Goal: Navigation & Orientation: Find specific page/section

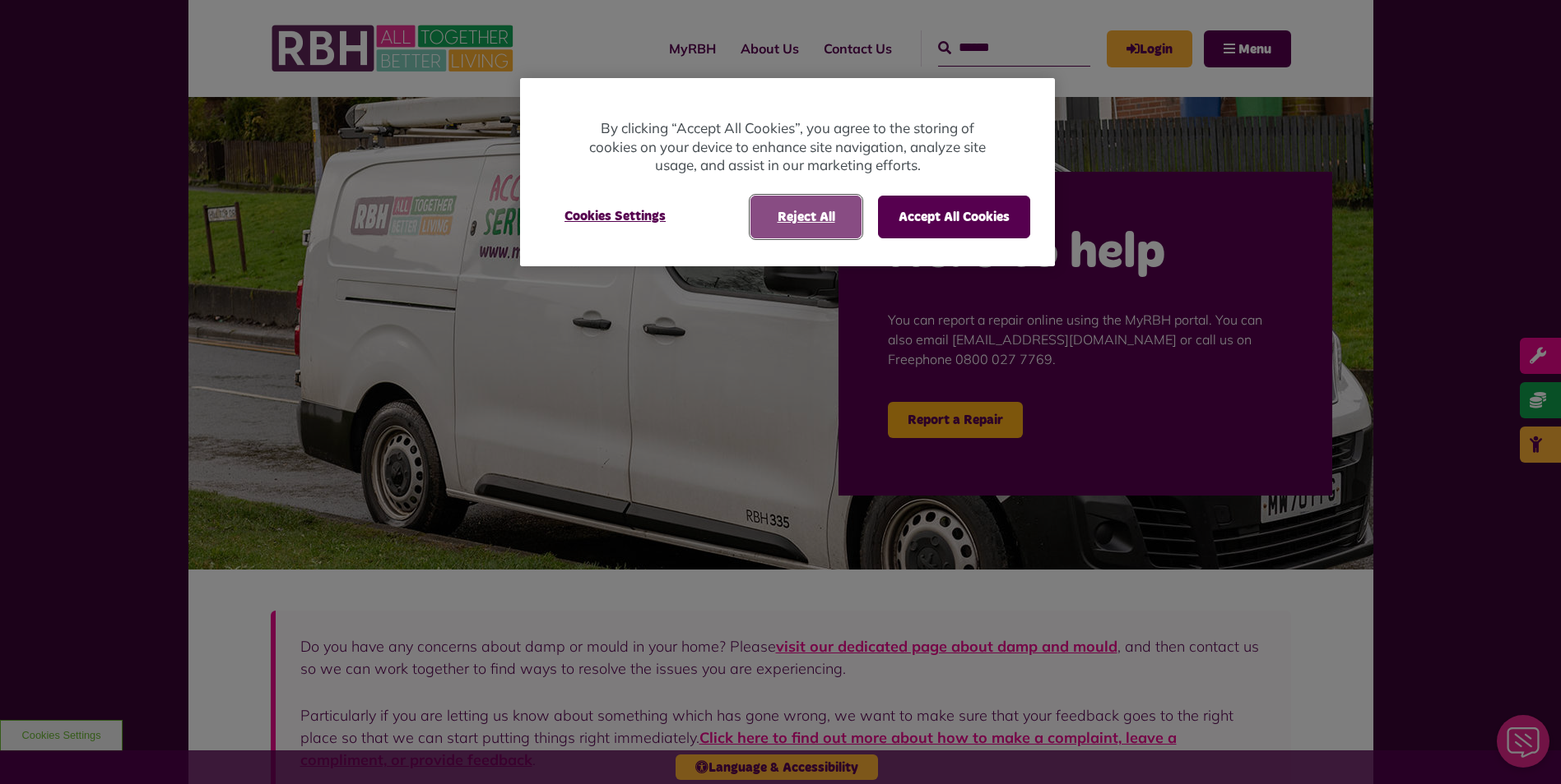
click at [800, 220] on button "Reject All" at bounding box center [805, 216] width 111 height 42
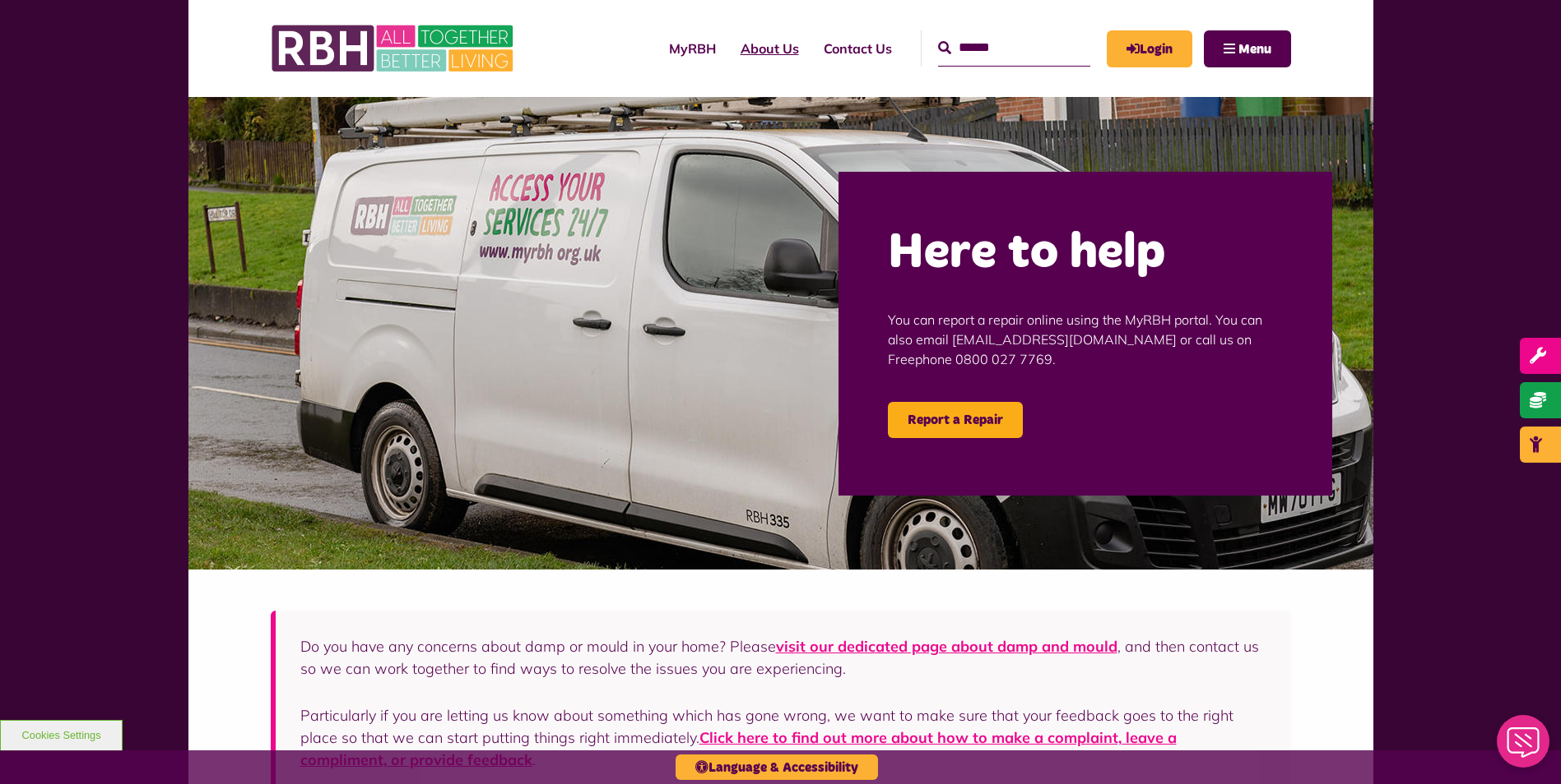
click at [746, 51] on link "About Us" at bounding box center [770, 48] width 83 height 44
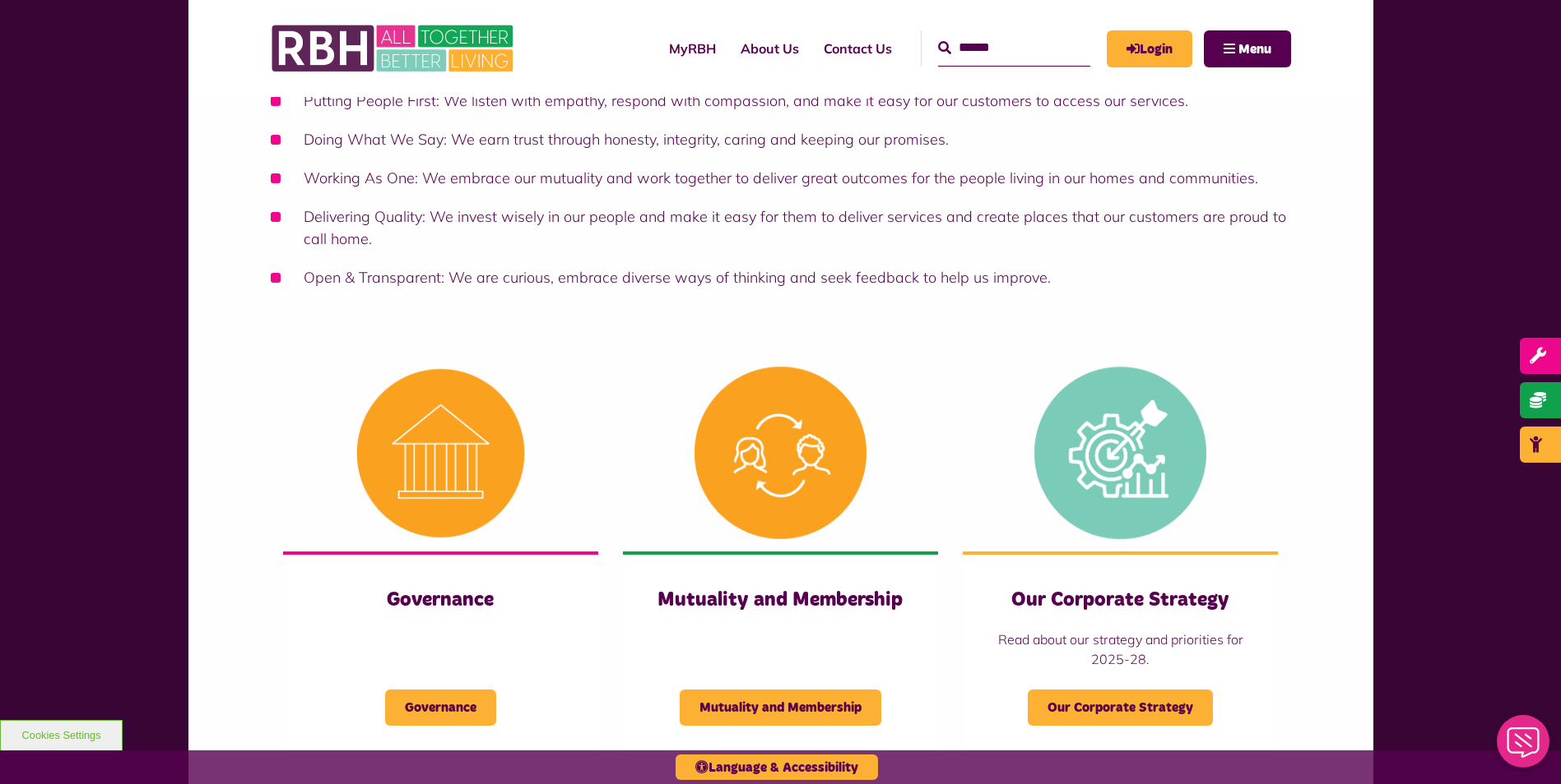
scroll to position [576, 0]
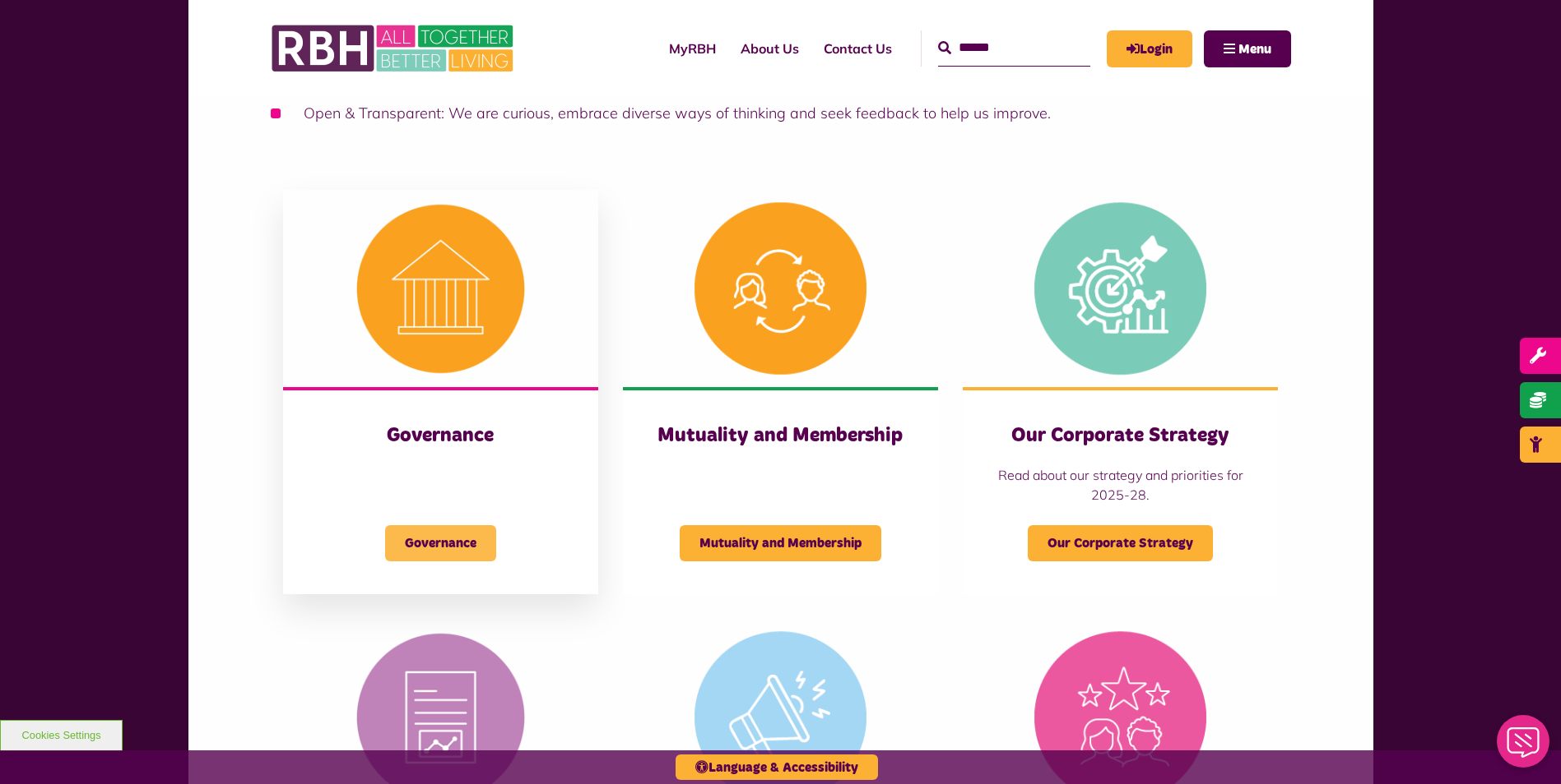
click at [445, 541] on span "Governance" at bounding box center [441, 543] width 111 height 37
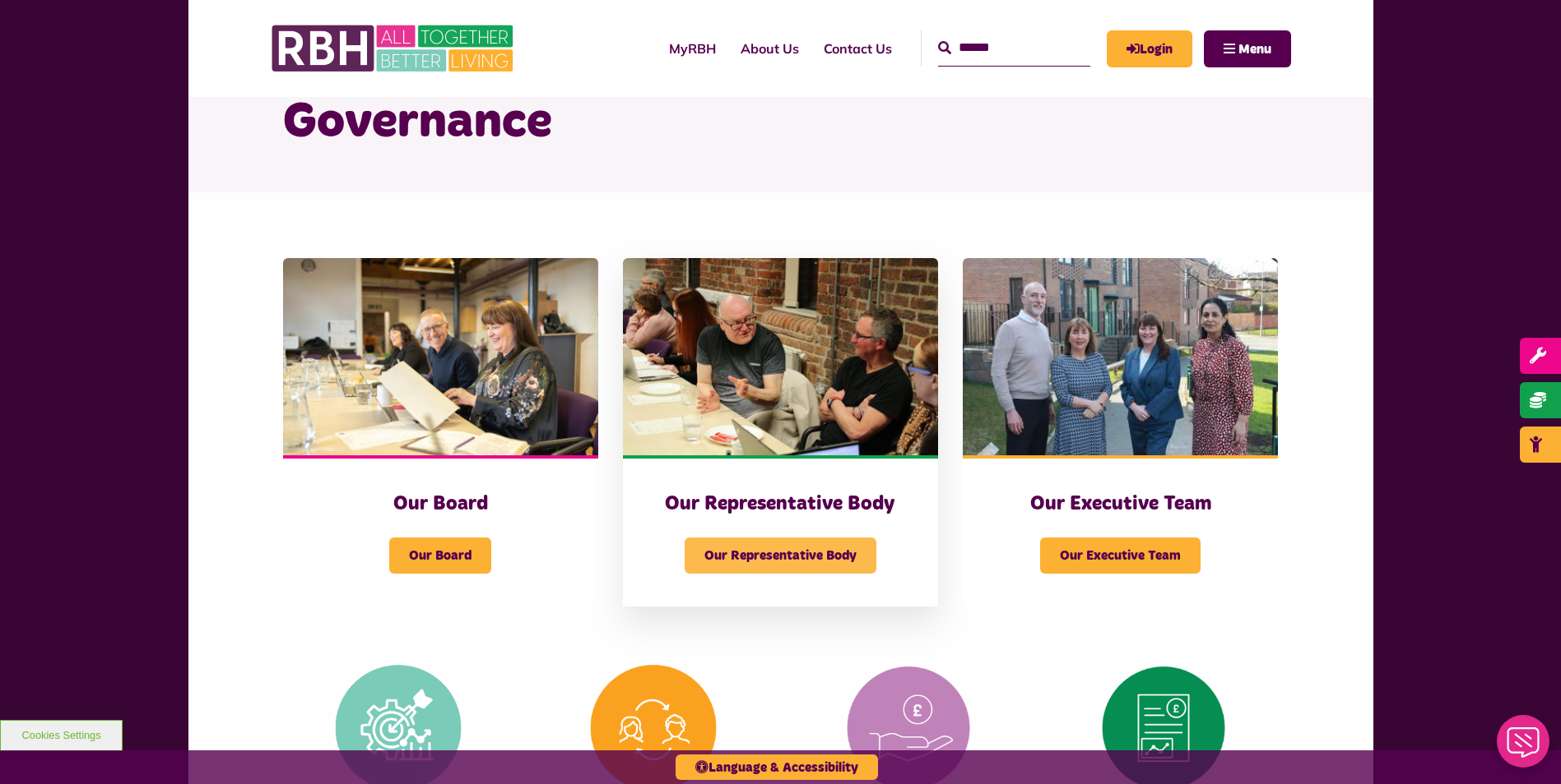
scroll to position [247, 0]
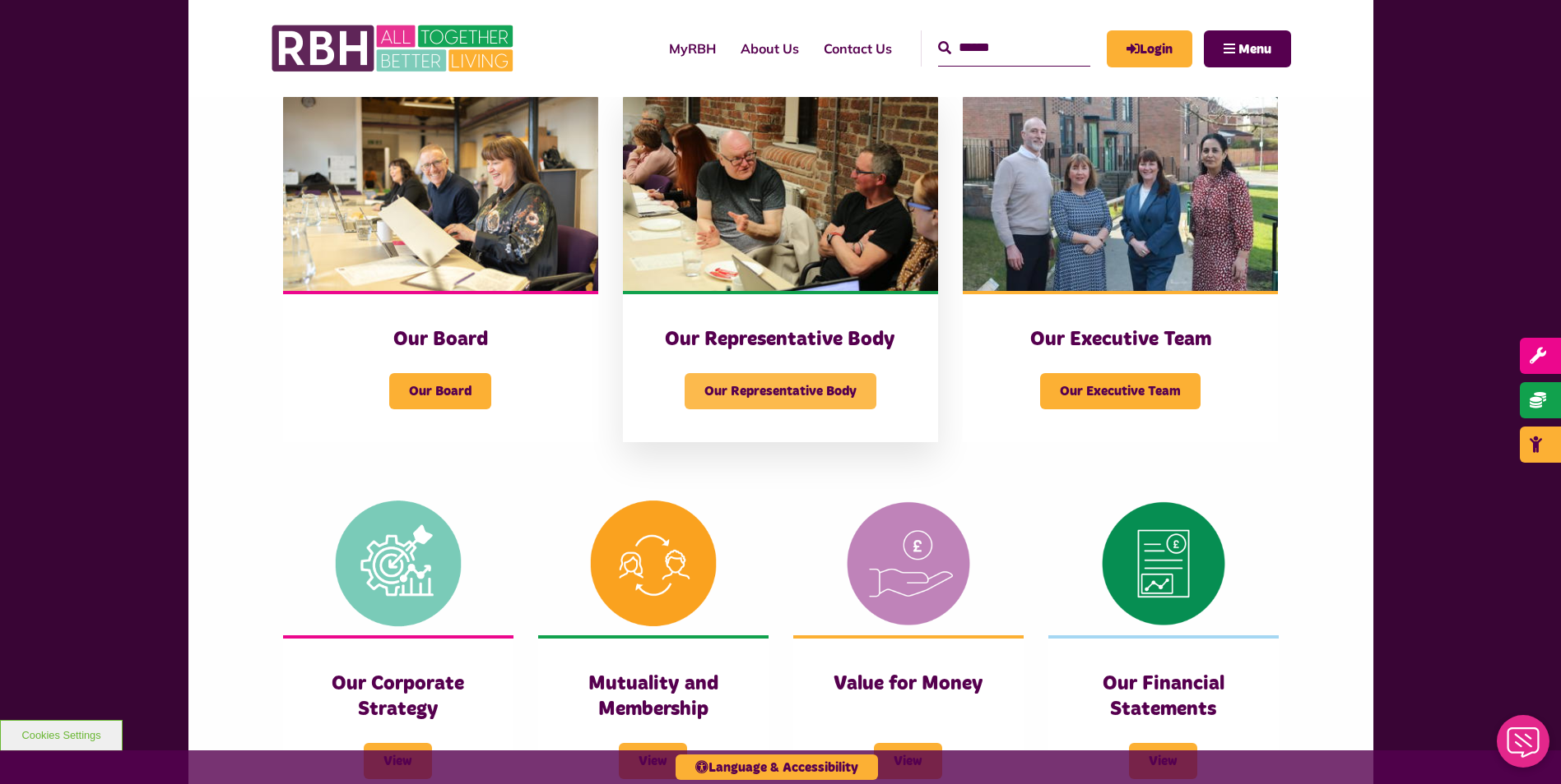
click at [764, 395] on span "Our Representative Body" at bounding box center [780, 391] width 192 height 37
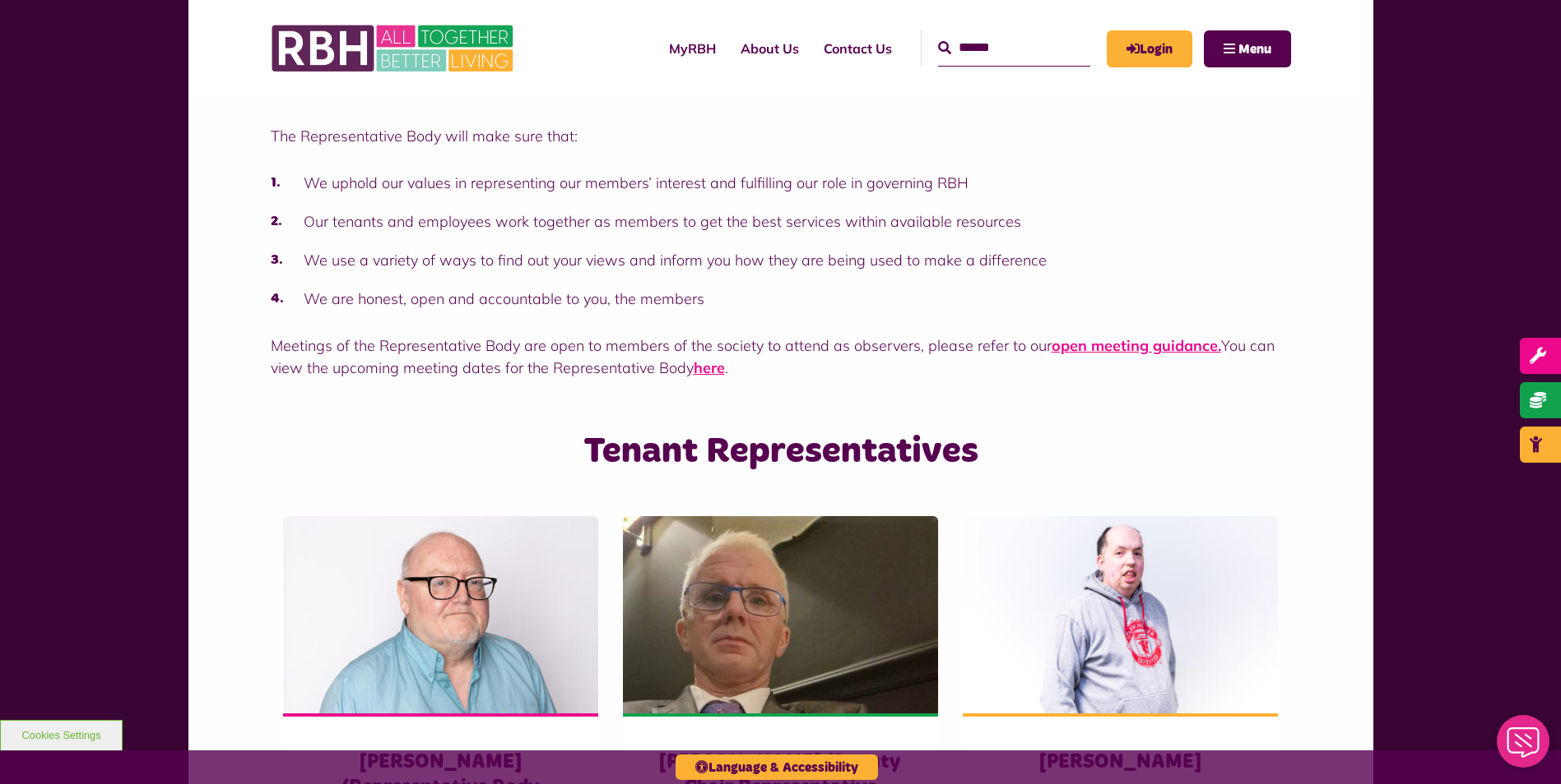
scroll to position [411, 0]
